Goal: Register for event/course

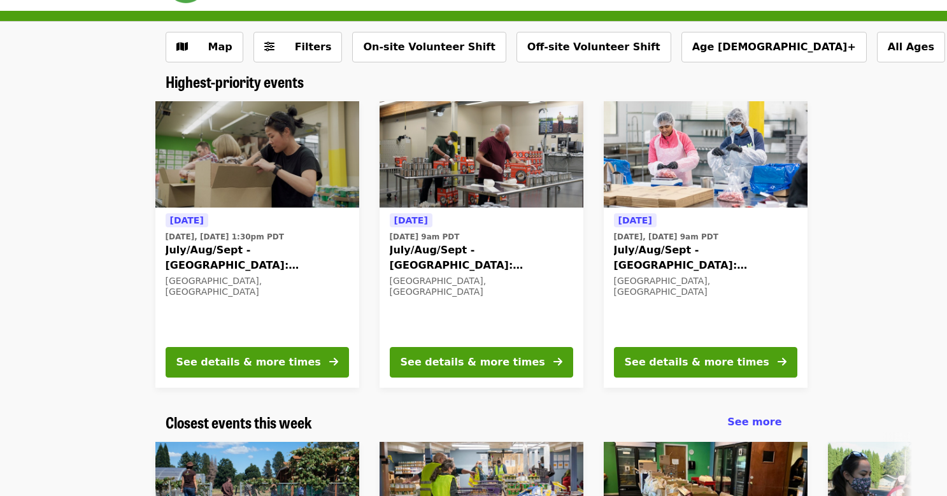
scroll to position [39, 0]
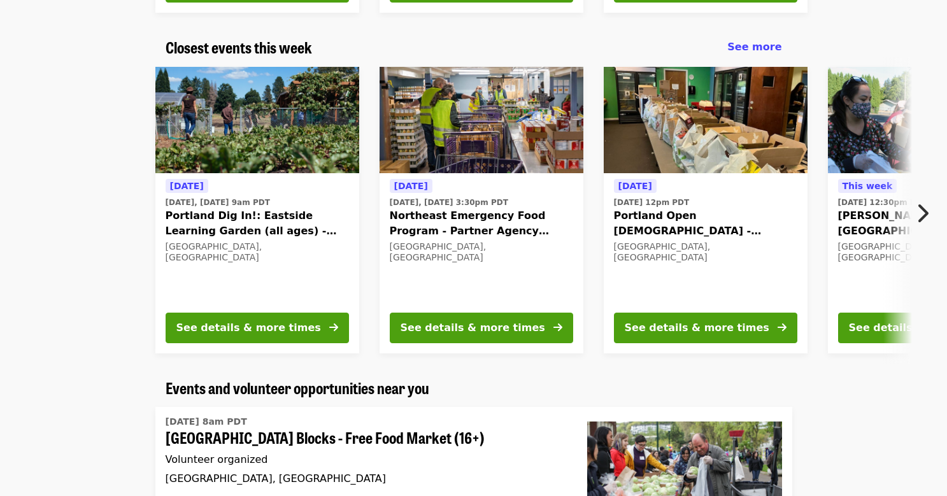
scroll to position [418, 0]
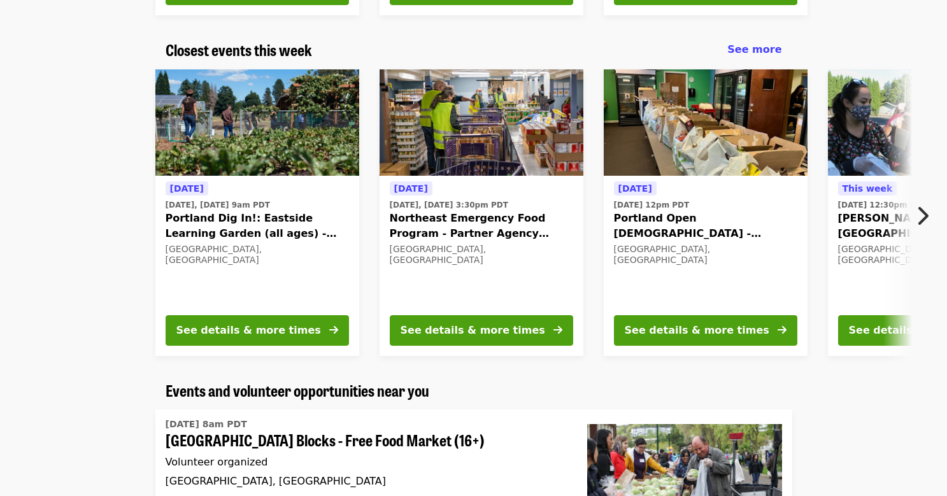
click at [925, 213] on icon "chevron-right icon" at bounding box center [922, 216] width 13 height 24
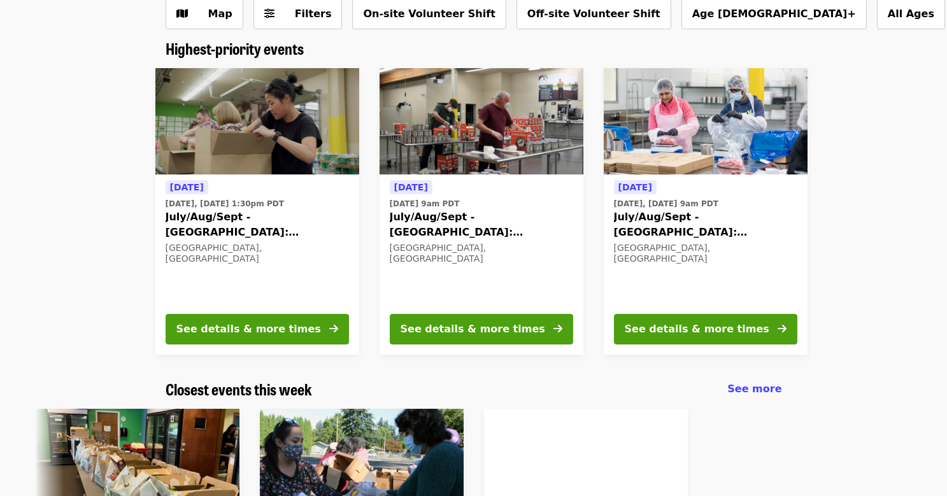
scroll to position [98, 0]
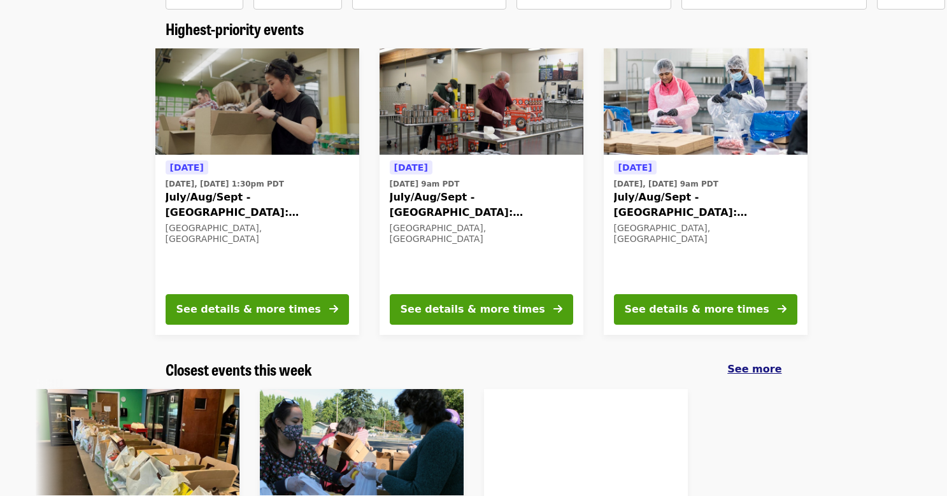
click at [757, 372] on span "See more" at bounding box center [754, 369] width 54 height 12
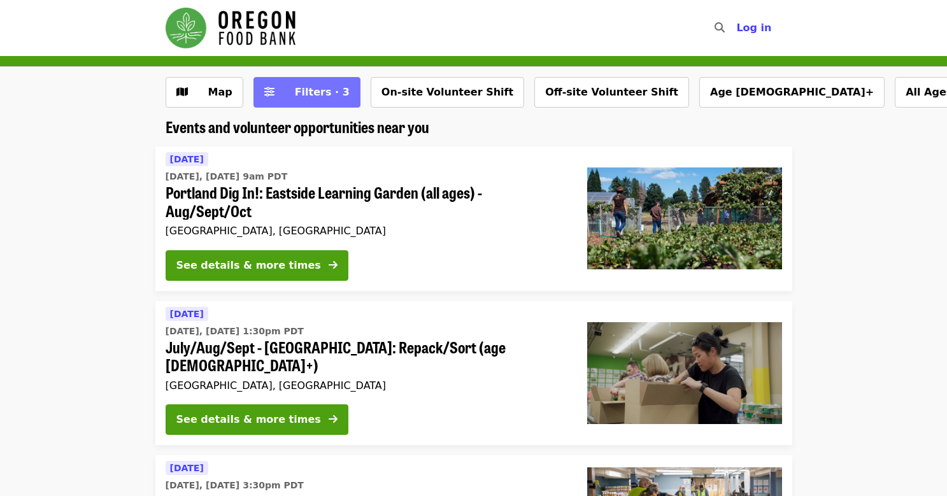
click at [296, 98] on span "Filters · 3" at bounding box center [316, 92] width 68 height 15
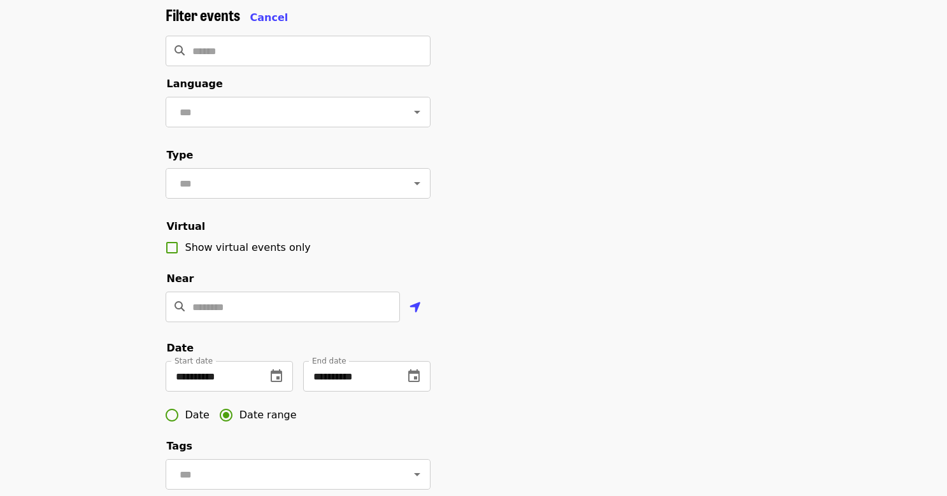
scroll to position [74, 0]
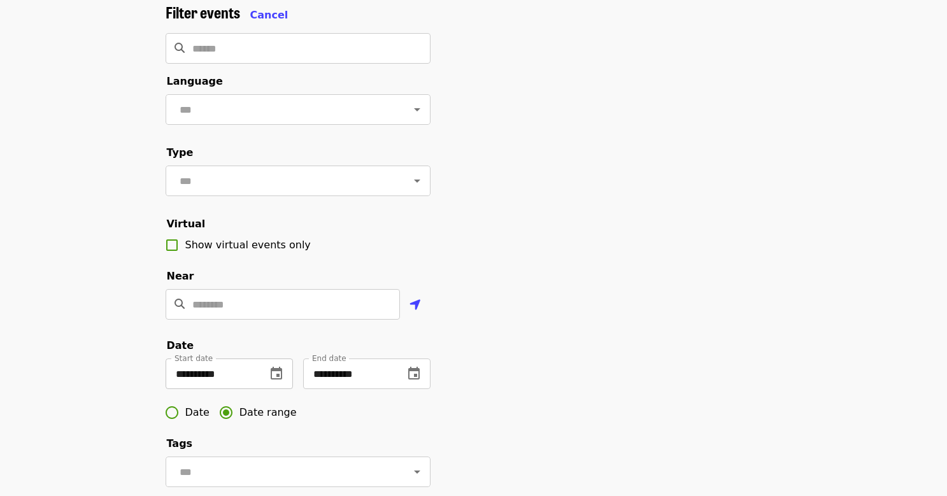
click at [267, 373] on button "change date" at bounding box center [276, 374] width 31 height 31
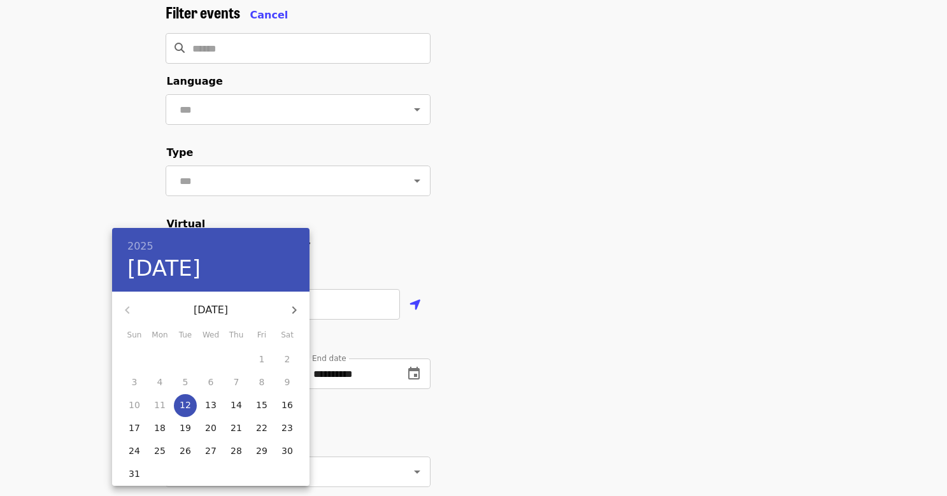
click at [212, 399] on p "13" at bounding box center [210, 405] width 11 height 13
type input "**********"
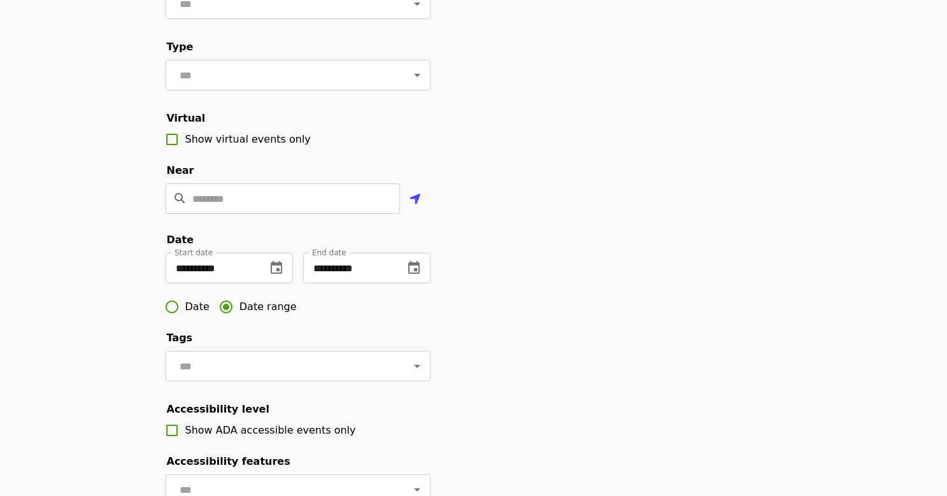
scroll to position [196, 0]
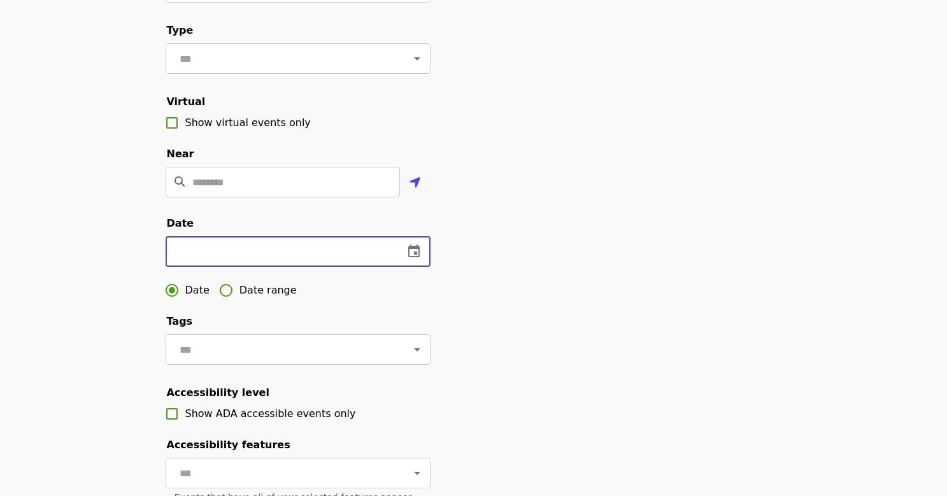
click at [299, 249] on input "text" at bounding box center [280, 251] width 228 height 31
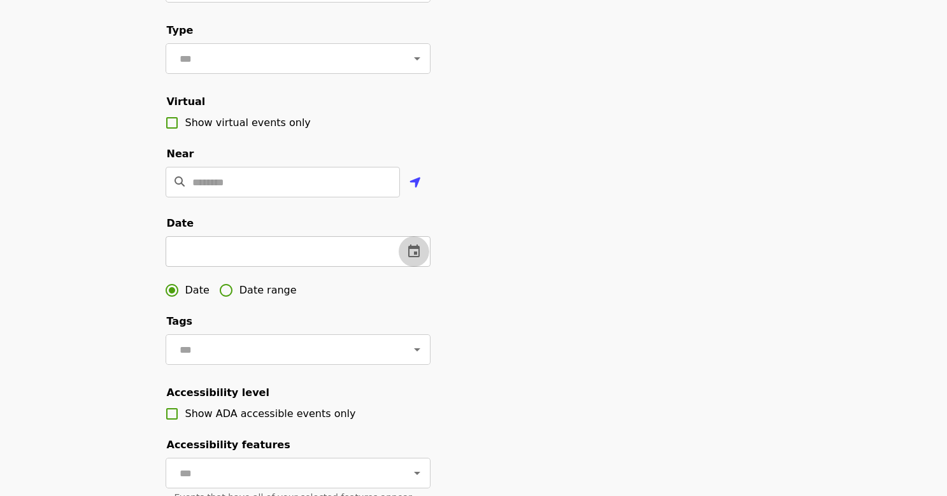
click at [422, 250] on button "change date" at bounding box center [414, 251] width 31 height 31
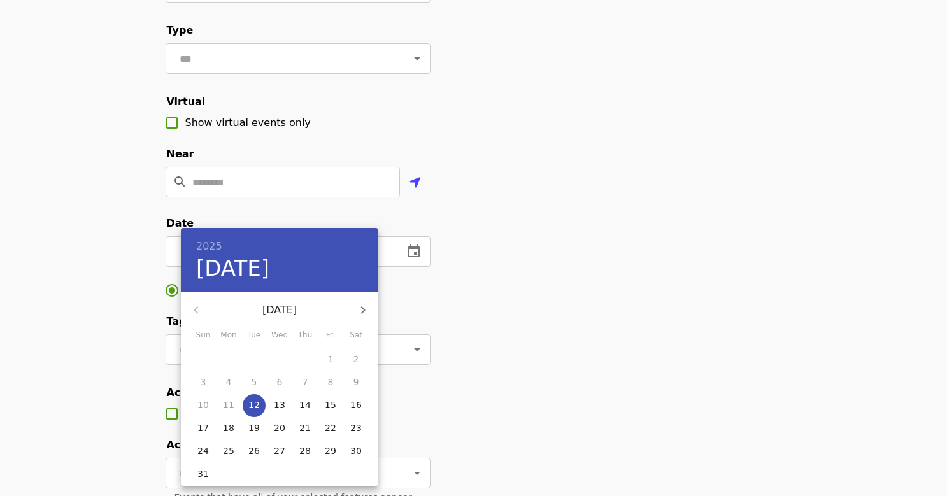
click at [279, 408] on p "13" at bounding box center [279, 405] width 11 height 13
type input "**********"
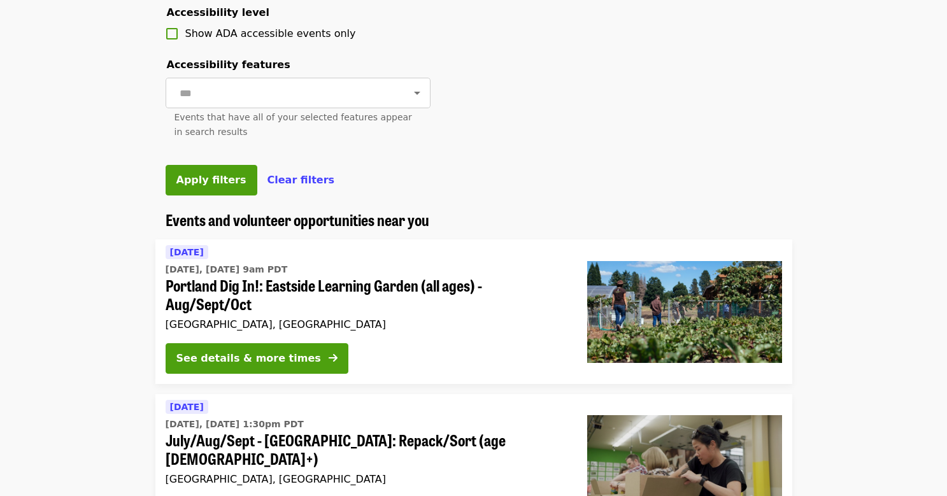
scroll to position [583, 0]
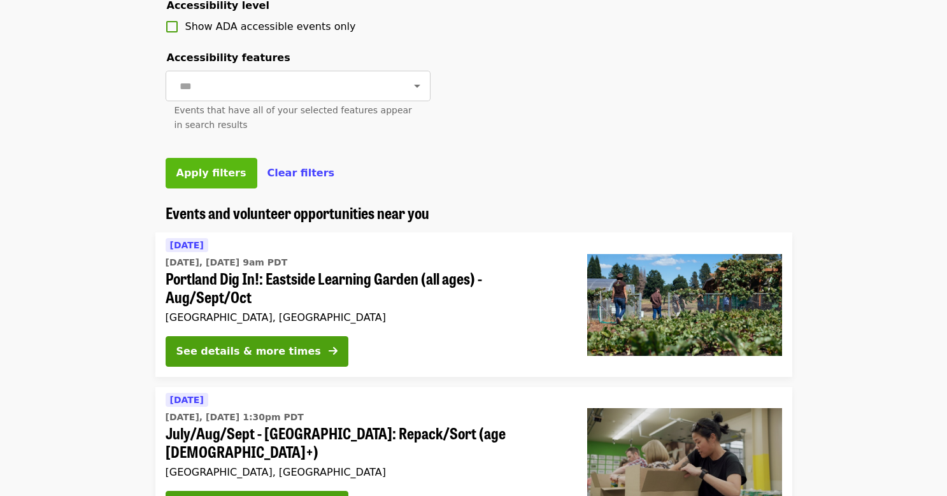
click at [222, 169] on span "Apply filters" at bounding box center [211, 173] width 70 height 12
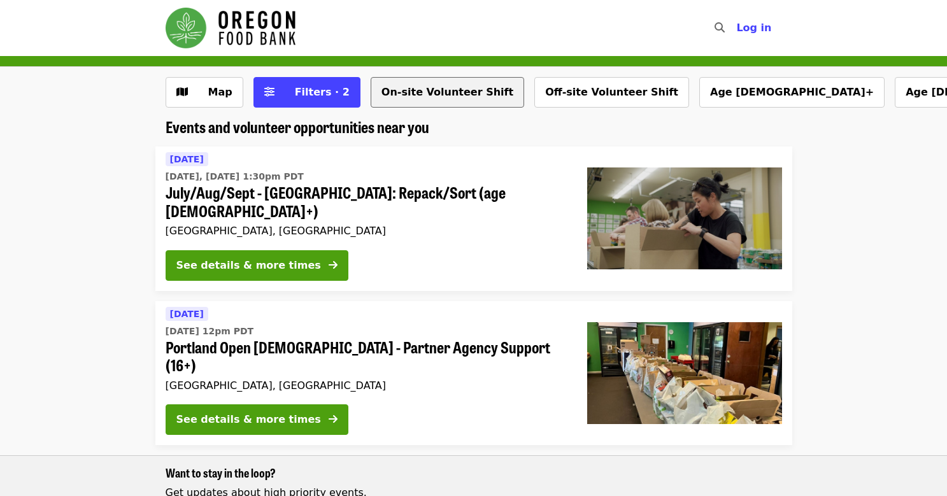
click at [445, 94] on button "On-site Volunteer Shift" at bounding box center [447, 92] width 153 height 31
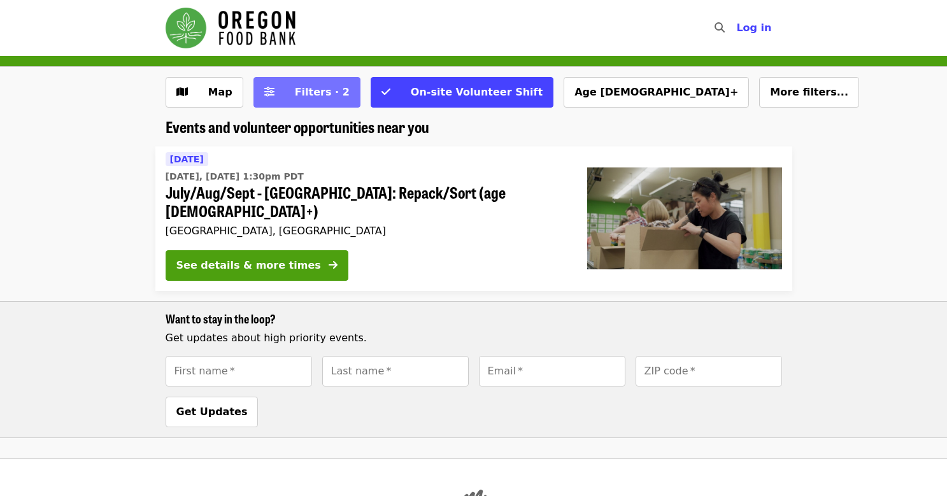
click at [320, 89] on span "Filters · 2" at bounding box center [322, 92] width 55 height 12
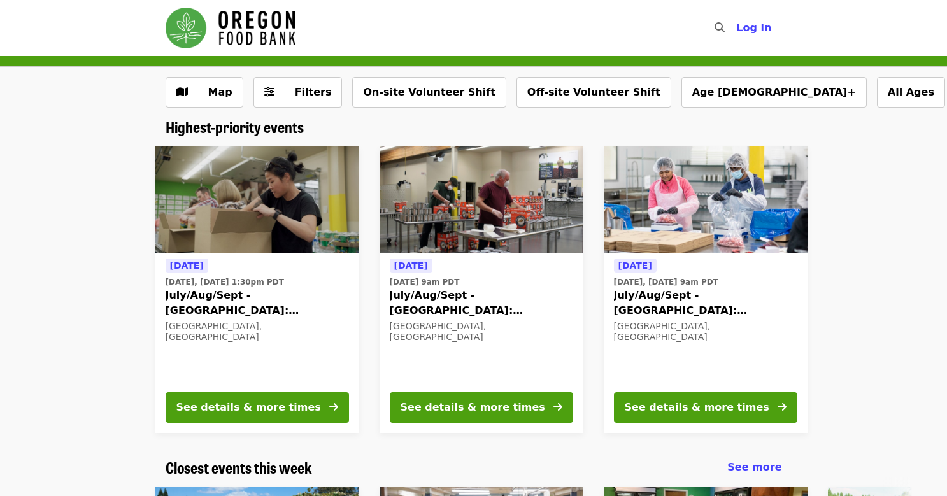
click at [257, 29] on img "Main navigation" at bounding box center [231, 28] width 130 height 41
drag, startPoint x: 592, startPoint y: 24, endPoint x: 592, endPoint y: 47, distance: 23.6
click at [592, 47] on nav "Skip to content ​ Log in" at bounding box center [473, 28] width 637 height 56
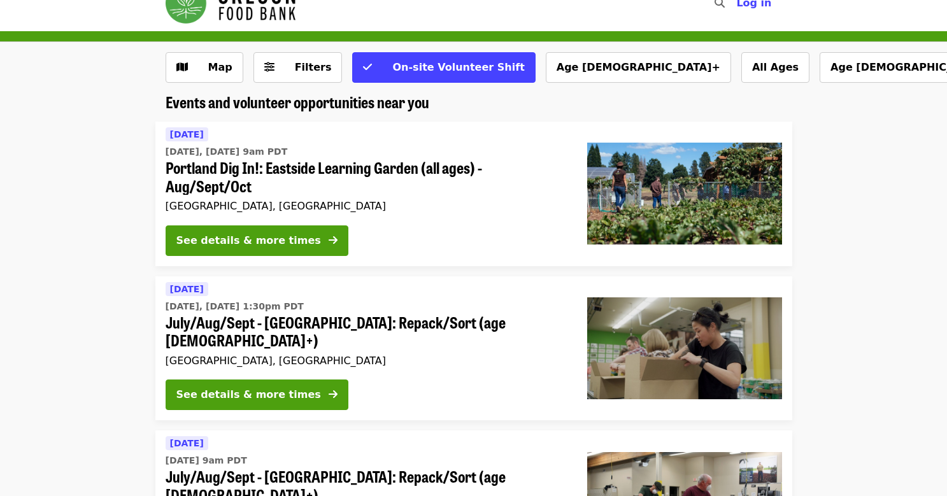
scroll to position [30, 0]
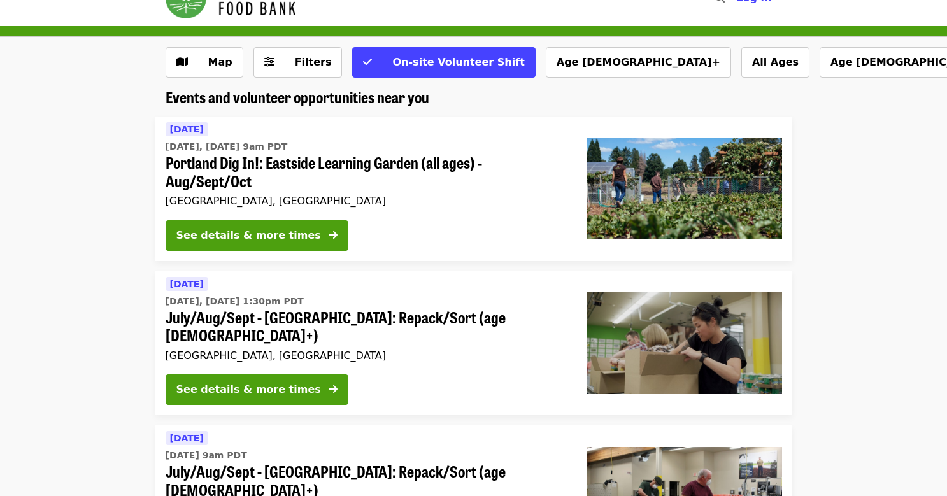
click at [469, 313] on span "July/Aug/Sept - [GEOGRAPHIC_DATA]: Repack/Sort (age [DEMOGRAPHIC_DATA]+)" at bounding box center [366, 326] width 401 height 37
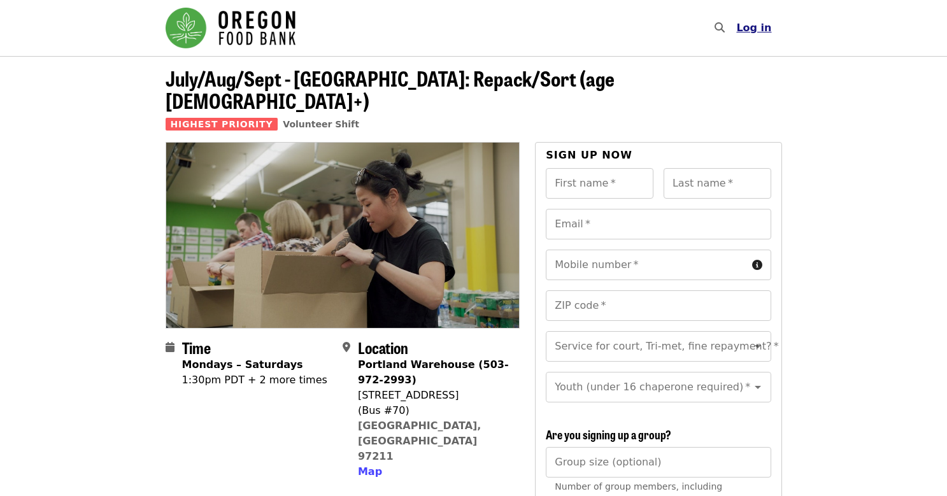
click at [760, 27] on span "Log in" at bounding box center [753, 28] width 35 height 12
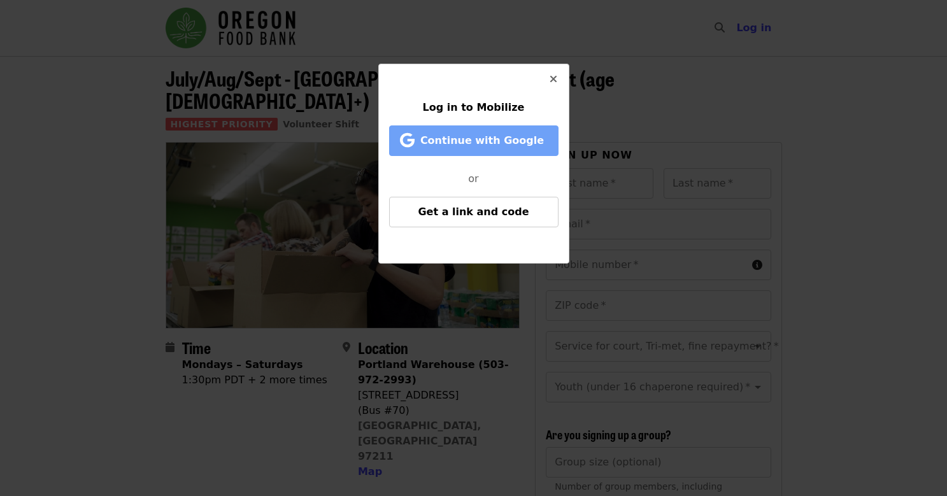
click at [521, 141] on span "Continue with Google" at bounding box center [482, 140] width 124 height 12
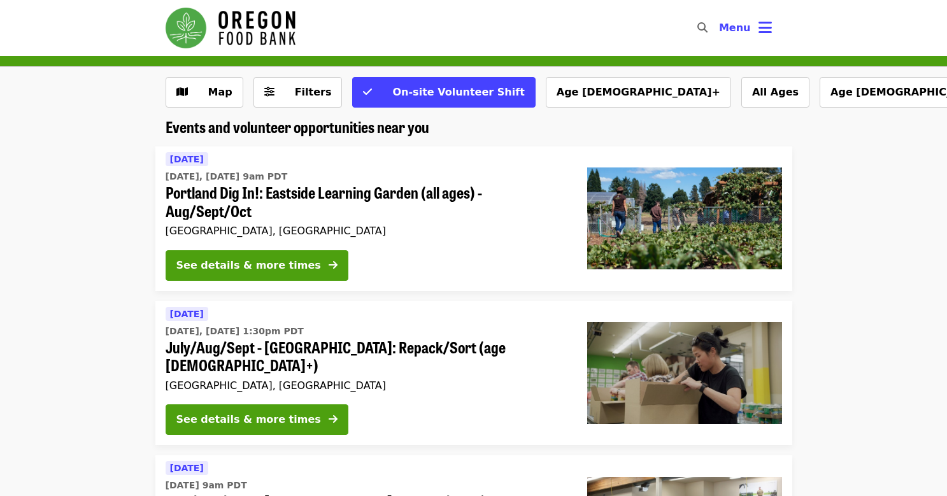
click at [487, 357] on div "[DATE] [DATE], [DATE] 1:30pm PDT July/Aug/Sept - [GEOGRAPHIC_DATA]: Repack/Sort…" at bounding box center [366, 350] width 401 height 89
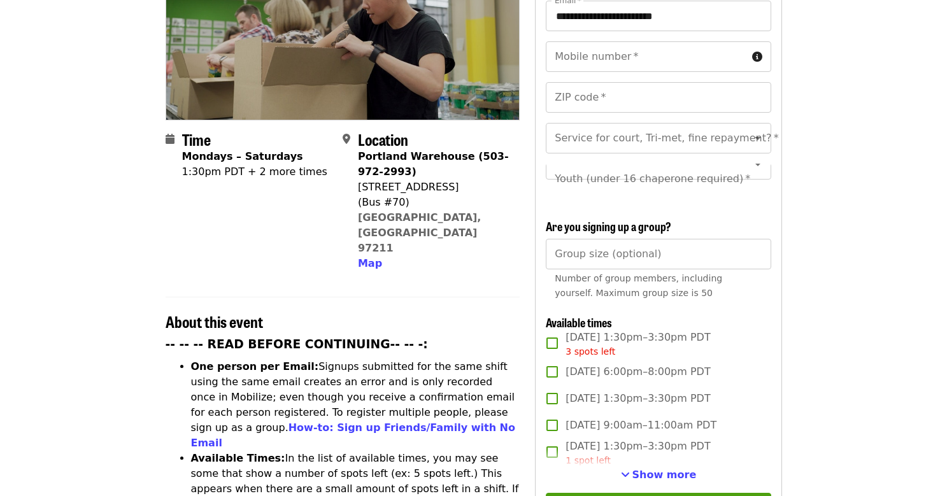
scroll to position [210, 0]
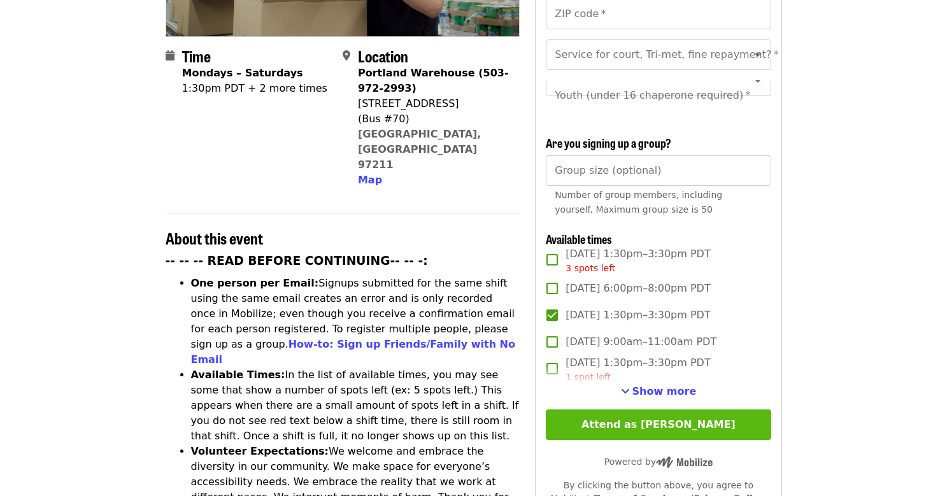
click at [683, 410] on button "Attend as [PERSON_NAME]" at bounding box center [658, 425] width 225 height 31
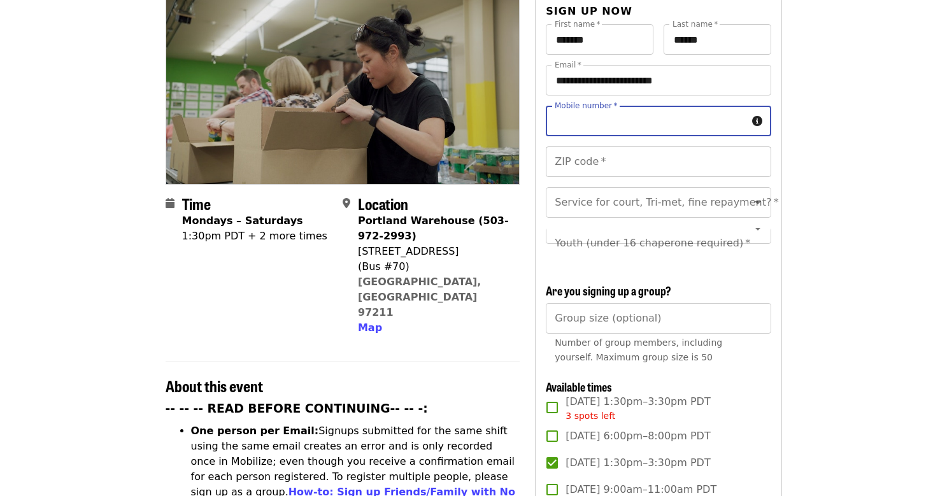
scroll to position [142, 0]
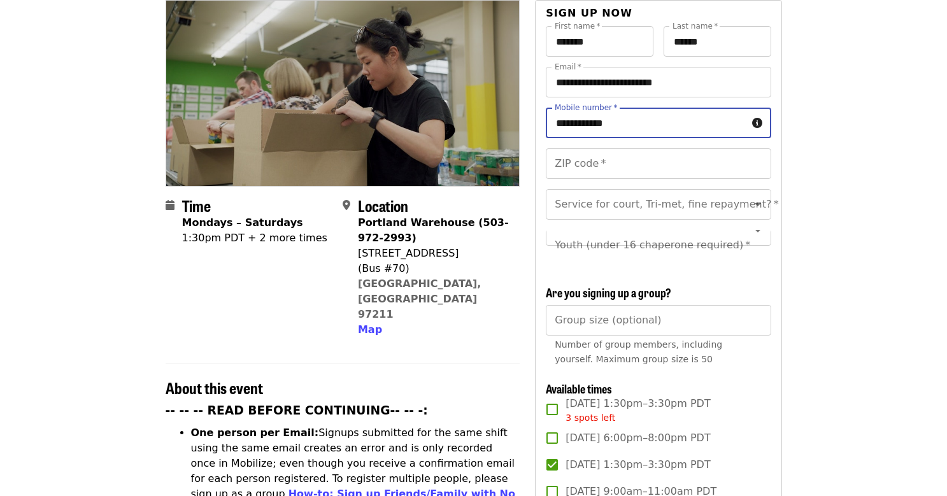
type input "**********"
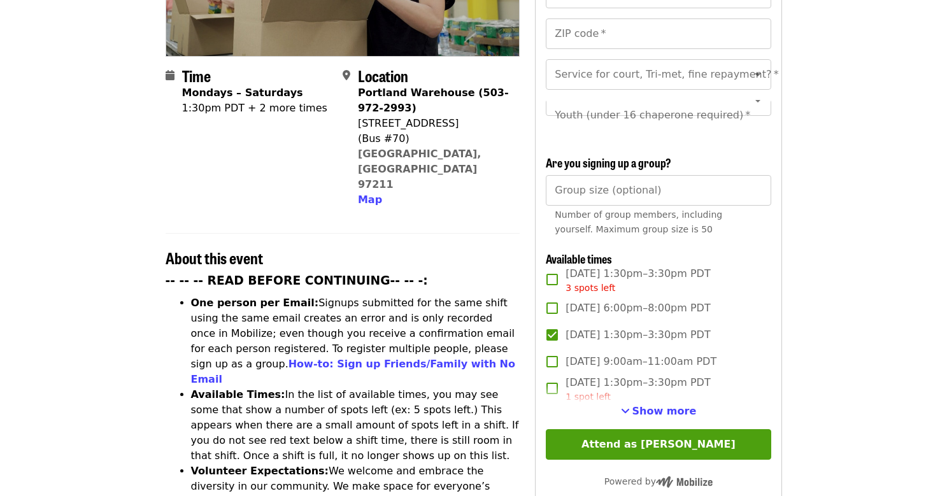
scroll to position [299, 0]
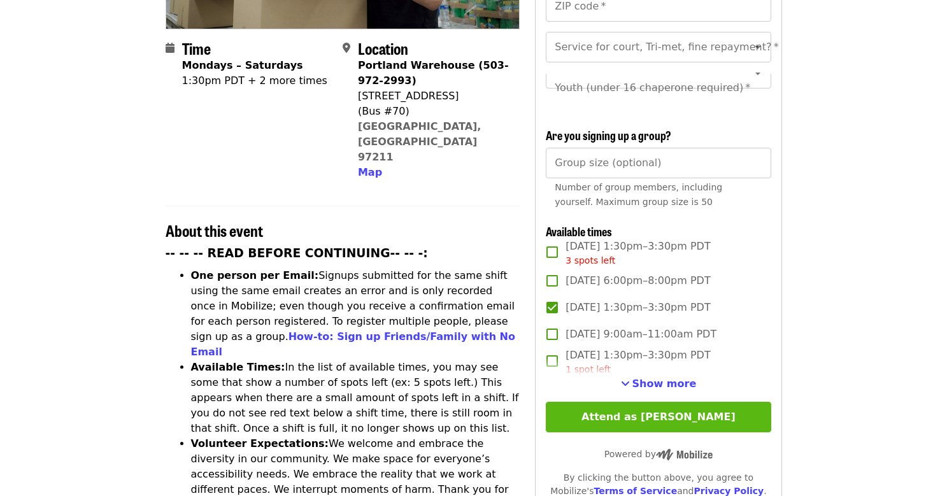
click at [680, 402] on button "Attend as [PERSON_NAME]" at bounding box center [658, 417] width 225 height 31
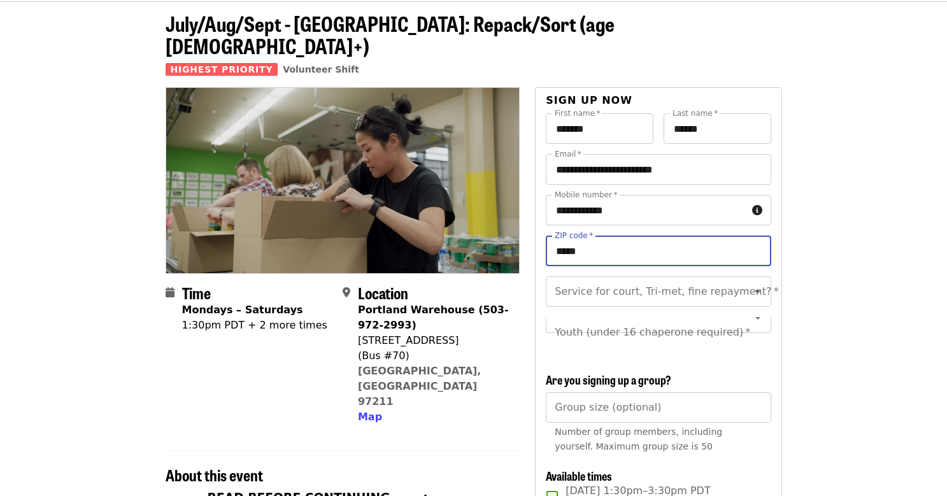
scroll to position [56, 0]
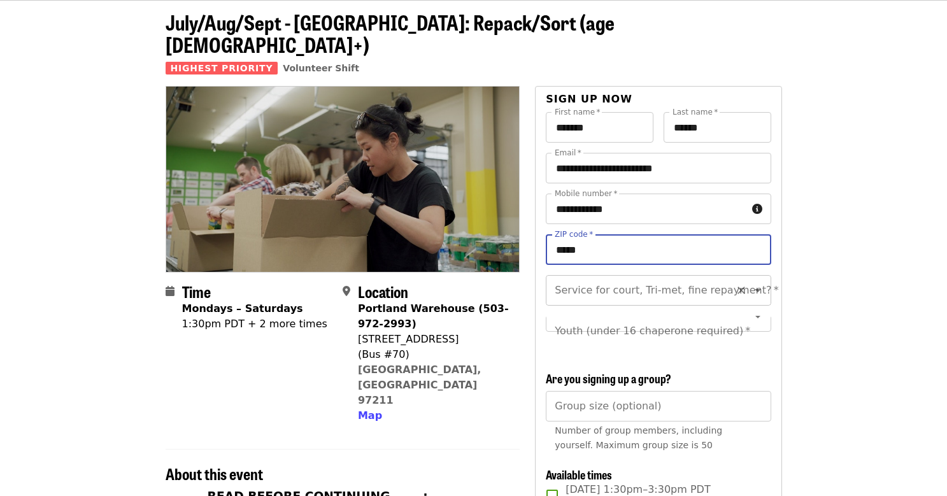
click at [750, 283] on icon "Open" at bounding box center [757, 290] width 15 height 15
type input "*****"
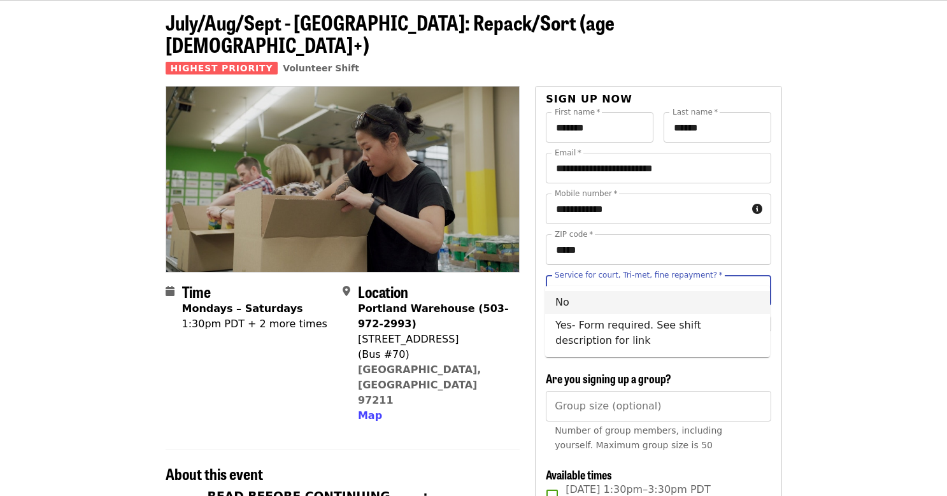
click at [697, 299] on li "No" at bounding box center [657, 302] width 225 height 23
type input "**"
click at [759, 309] on icon "Open" at bounding box center [757, 316] width 15 height 15
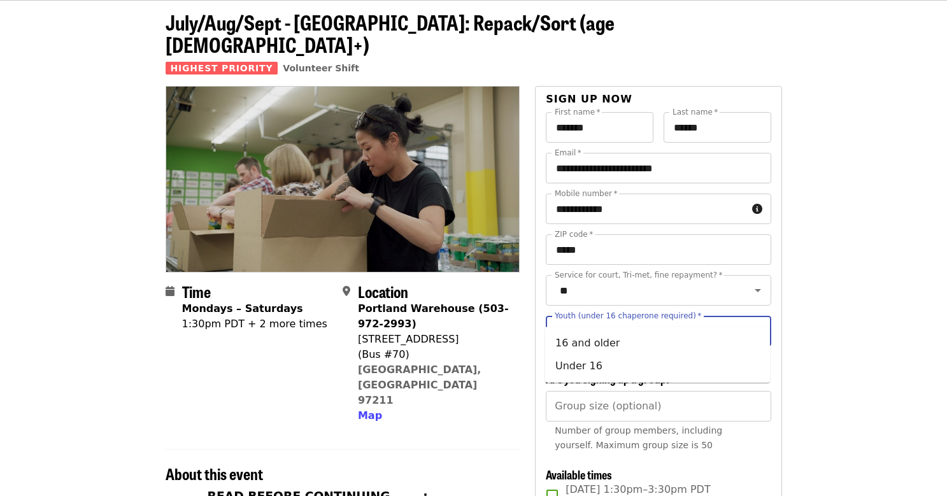
scroll to position [0, 0]
click at [592, 343] on li "16 and older" at bounding box center [657, 343] width 225 height 23
type input "**********"
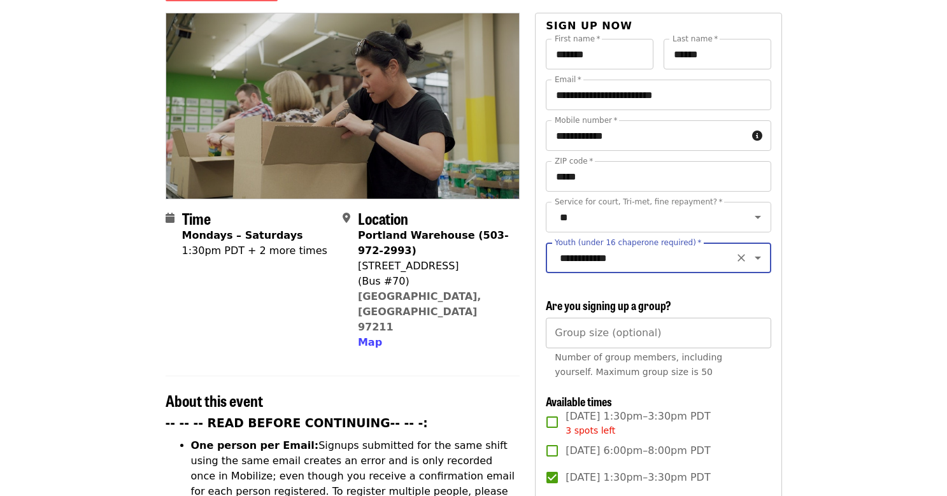
scroll to position [159, 0]
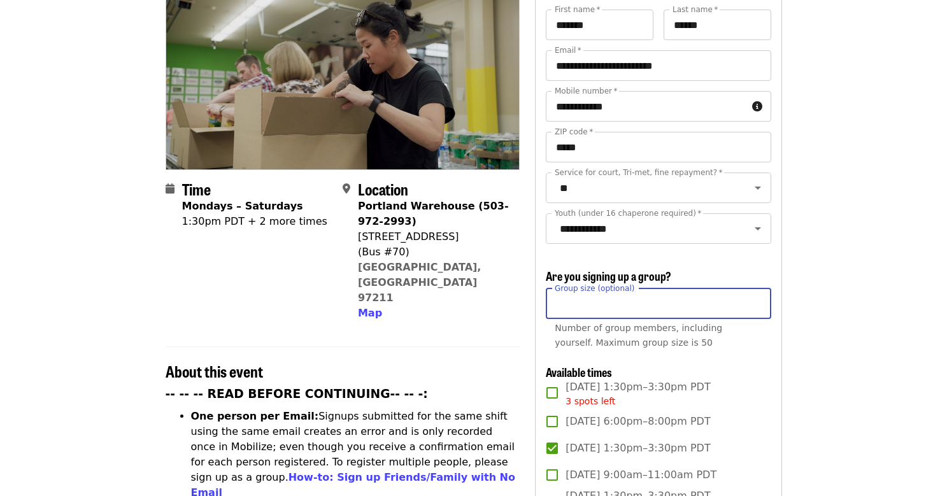
type input "*"
click at [755, 289] on input "*" at bounding box center [658, 304] width 225 height 31
click at [755, 345] on div "**********" at bounding box center [658, 372] width 225 height 725
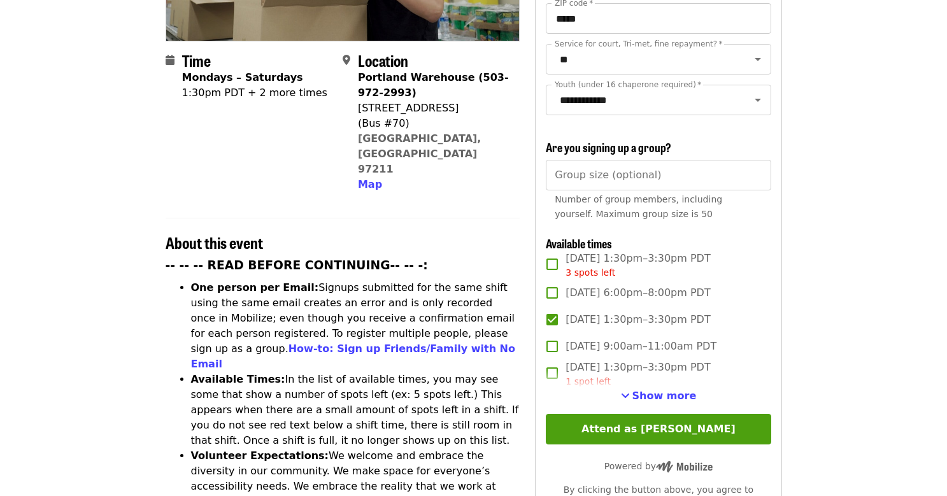
scroll to position [294, 0]
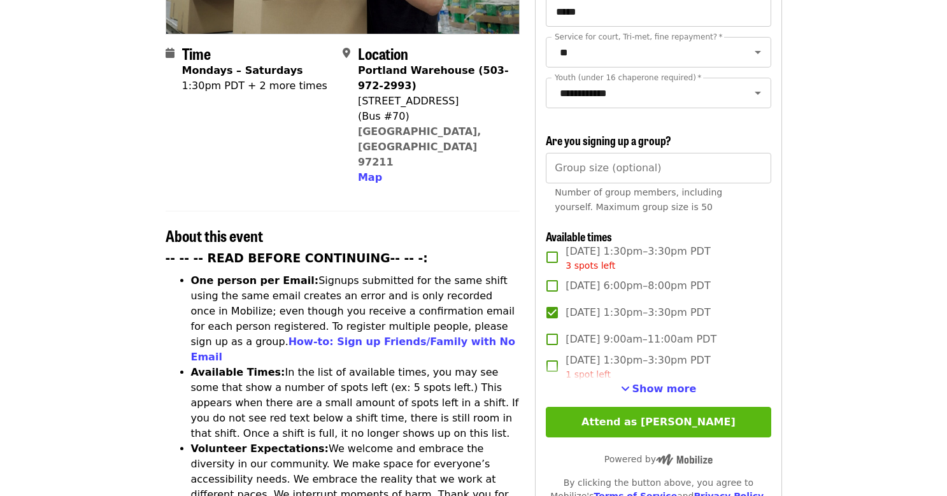
click at [667, 407] on button "Attend as [PERSON_NAME]" at bounding box center [658, 422] width 225 height 31
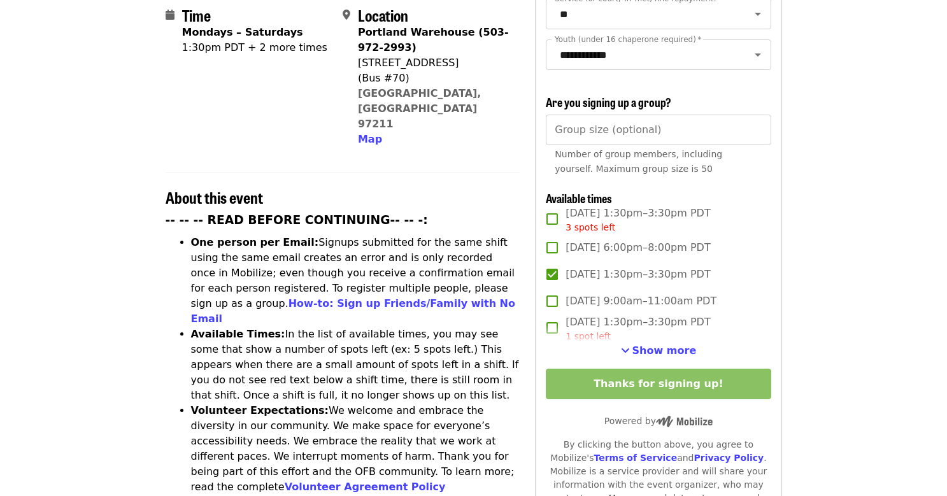
scroll to position [336, 0]
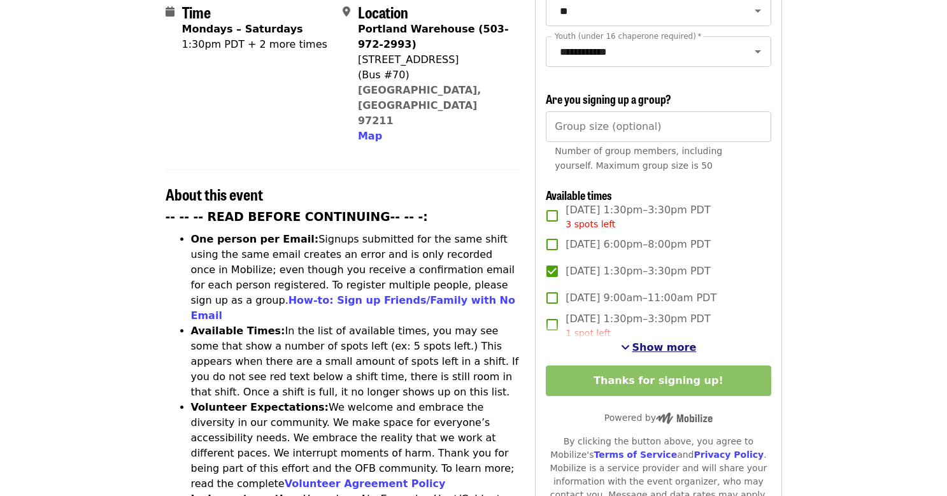
click at [667, 341] on span "Show more" at bounding box center [664, 347] width 64 height 12
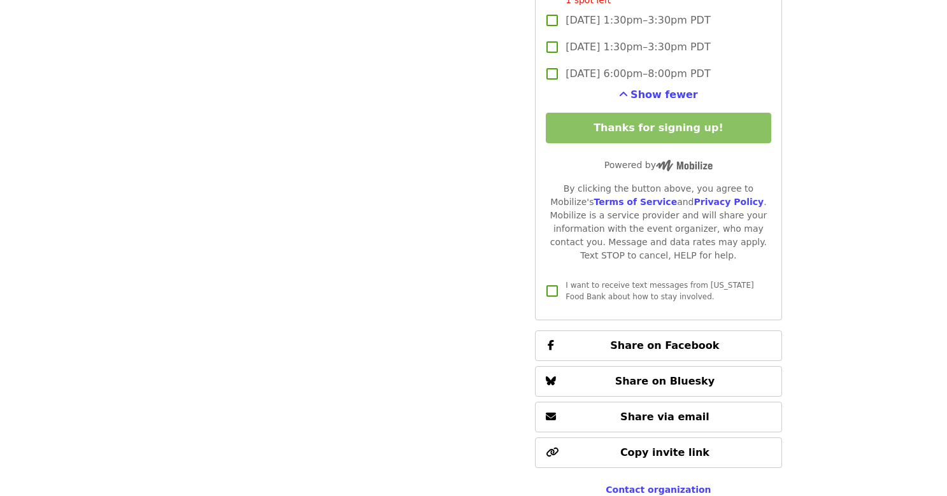
scroll to position [2180, 0]
